Goal: Information Seeking & Learning: Learn about a topic

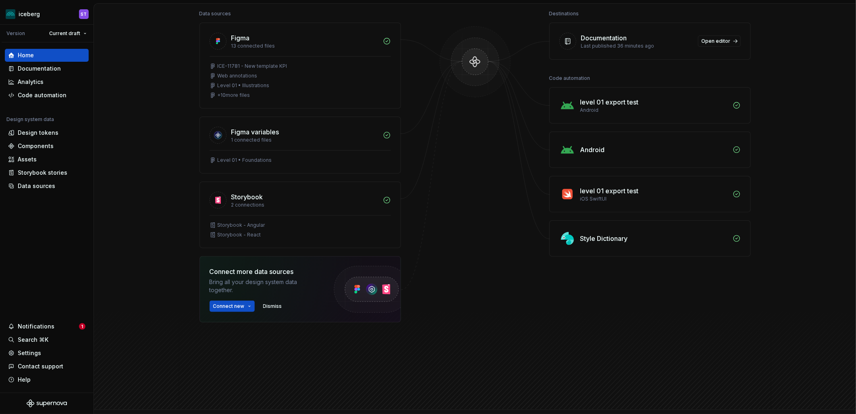
scroll to position [45, 0]
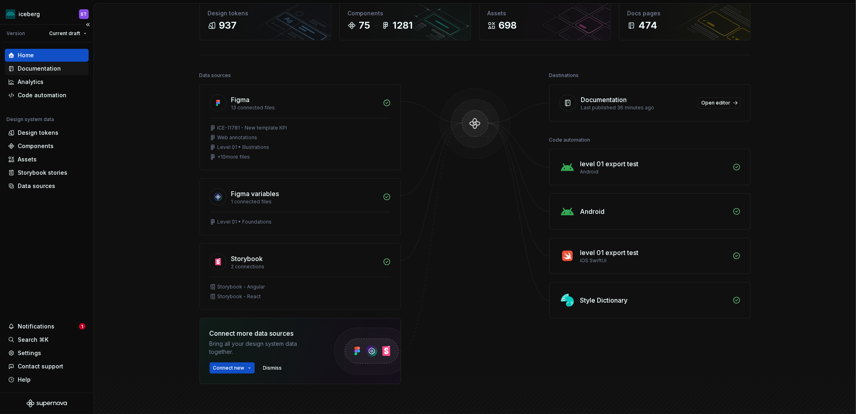
click at [55, 69] on div "Documentation" at bounding box center [39, 68] width 43 height 8
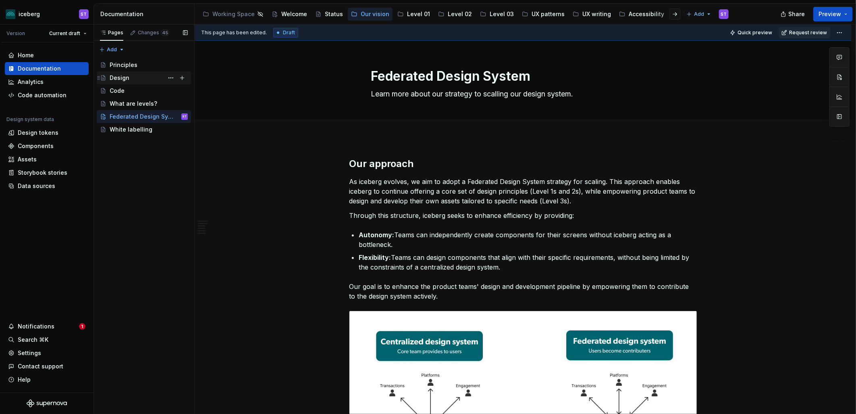
type textarea "*"
click at [49, 133] on div "Design tokens" at bounding box center [38, 133] width 41 height 8
